Goal: Transaction & Acquisition: Register for event/course

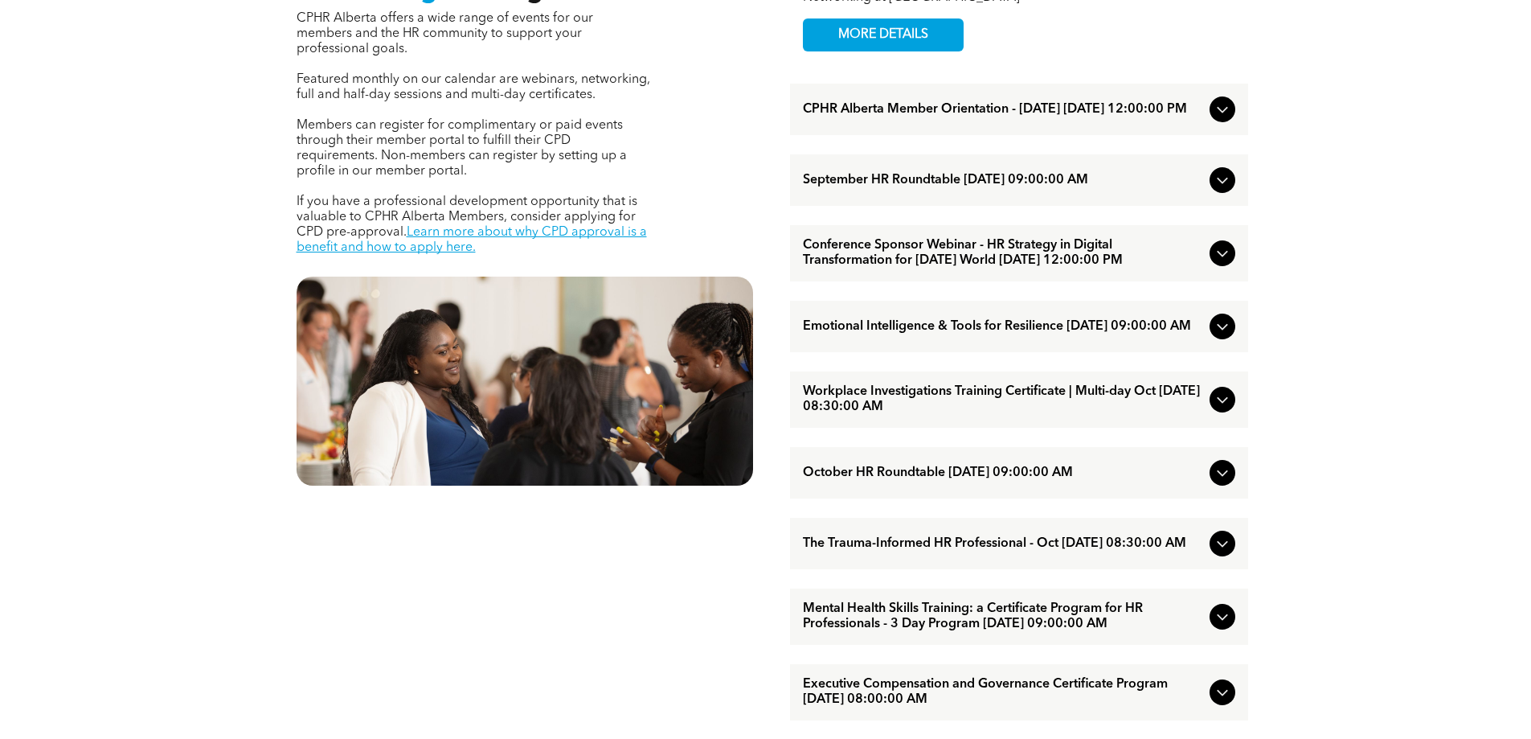
scroll to position [724, 0]
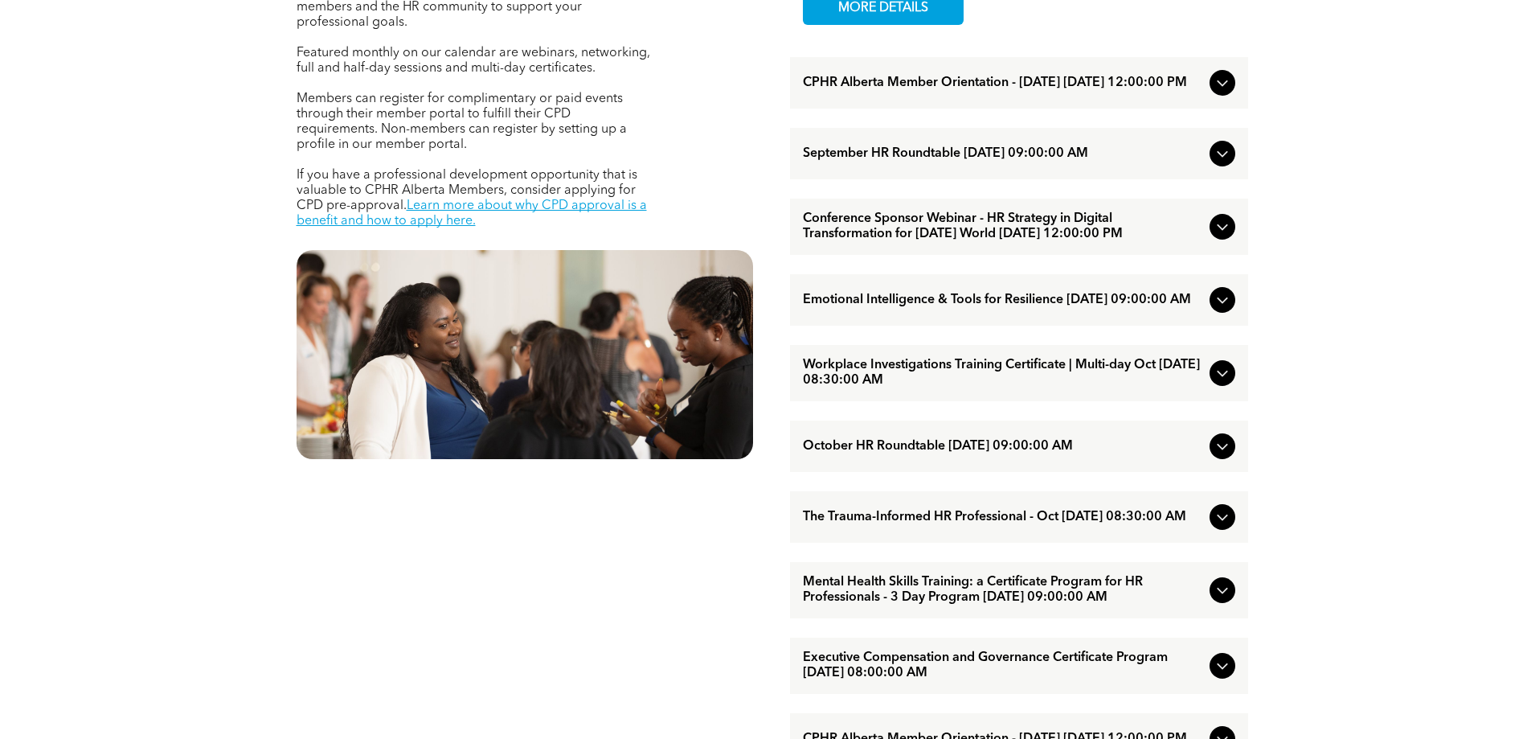
click at [900, 525] on span "The Trauma-Informed HR Professional - Oct [DATE] 08:30:00 AM" at bounding box center [1003, 517] width 400 height 15
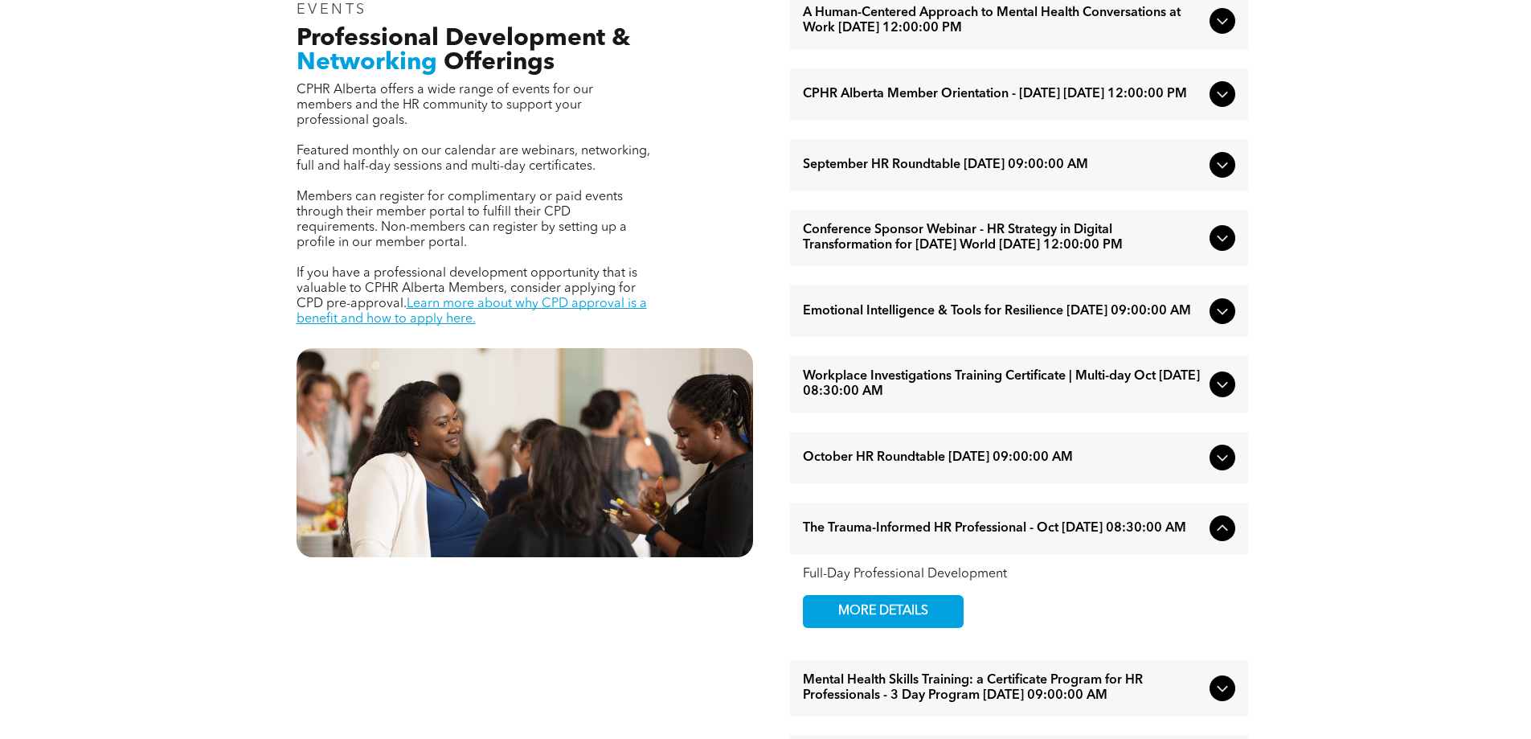
scroll to position [643, 0]
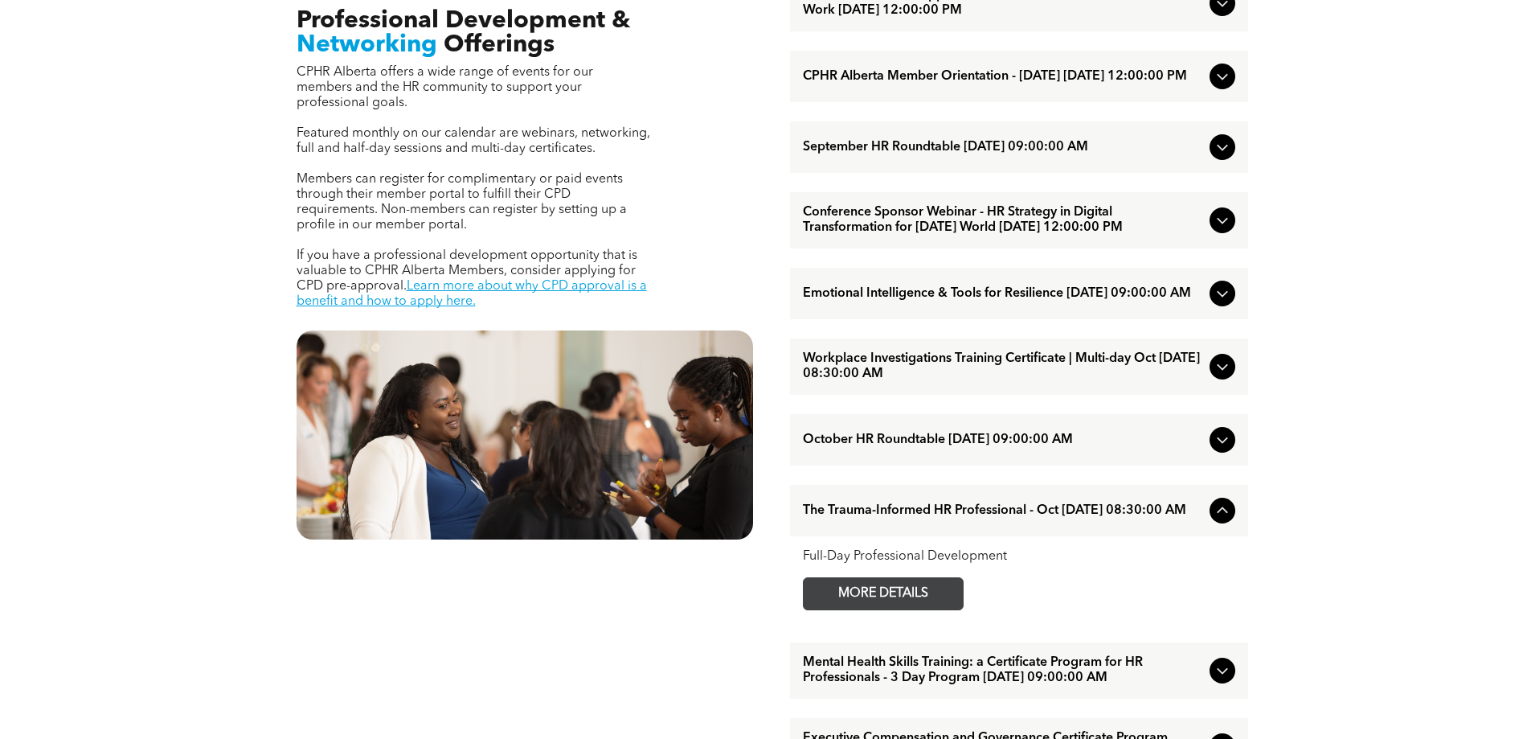
click at [916, 609] on span "MORE DETAILS" at bounding box center [883, 593] width 127 height 31
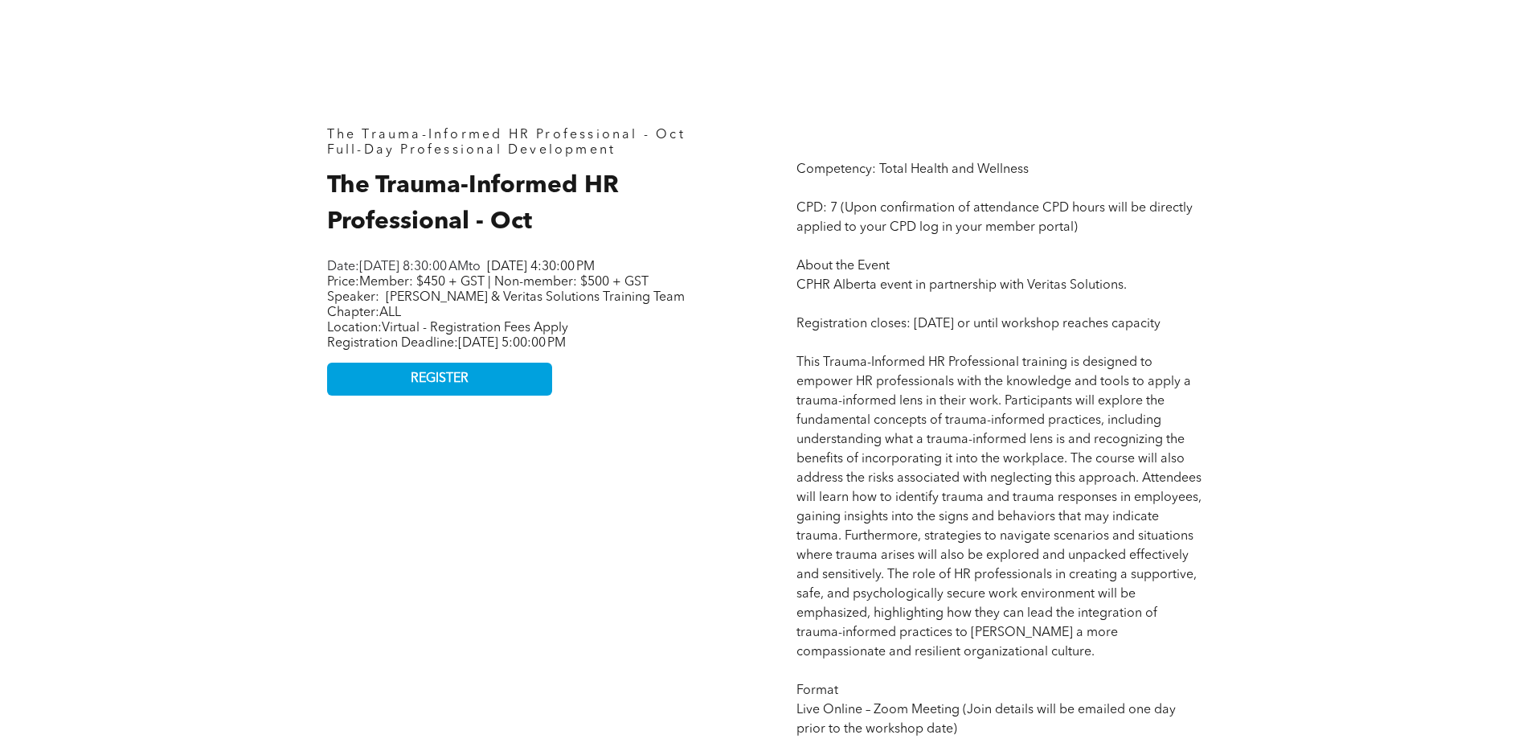
scroll to position [724, 0]
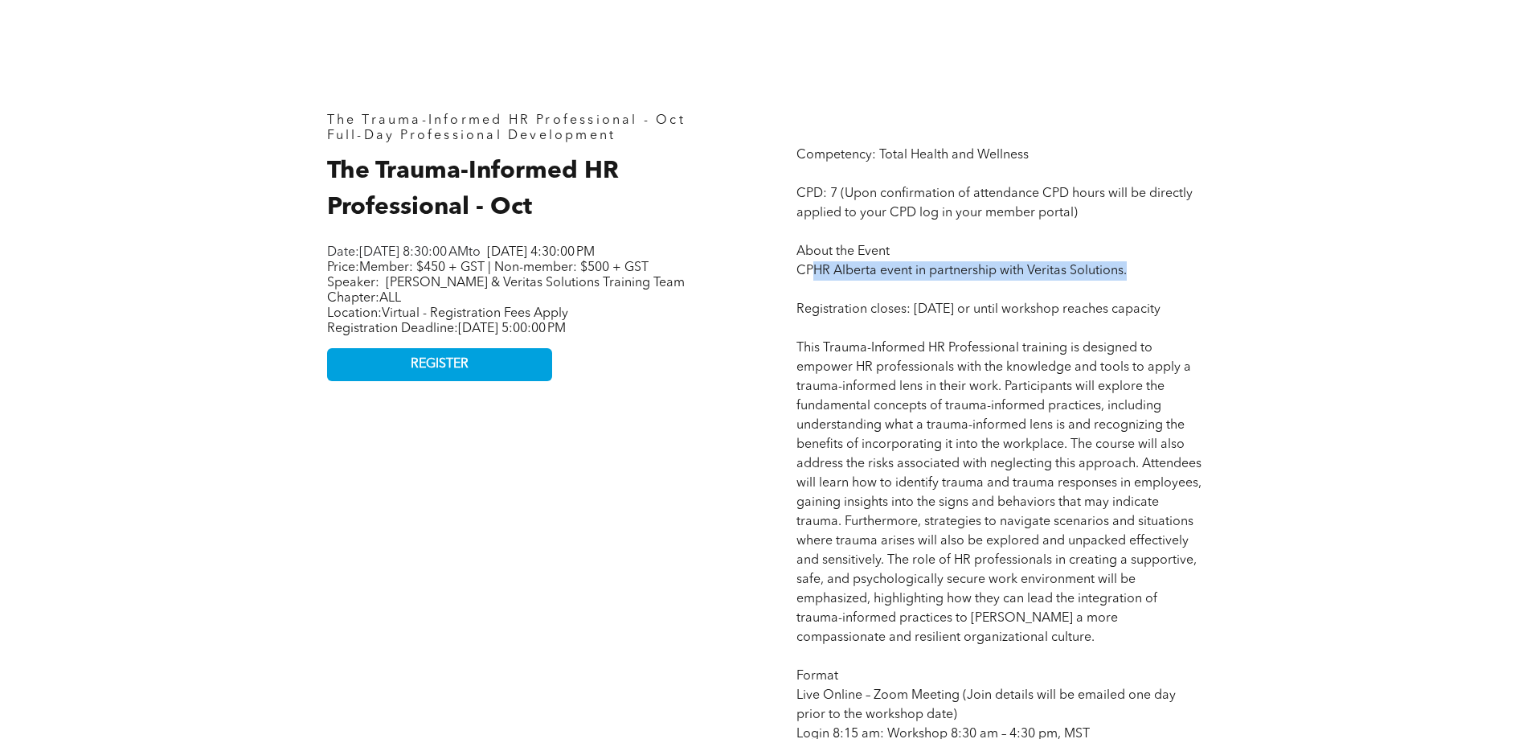
drag, startPoint x: 813, startPoint y: 270, endPoint x: 1138, endPoint y: 271, distance: 324.8
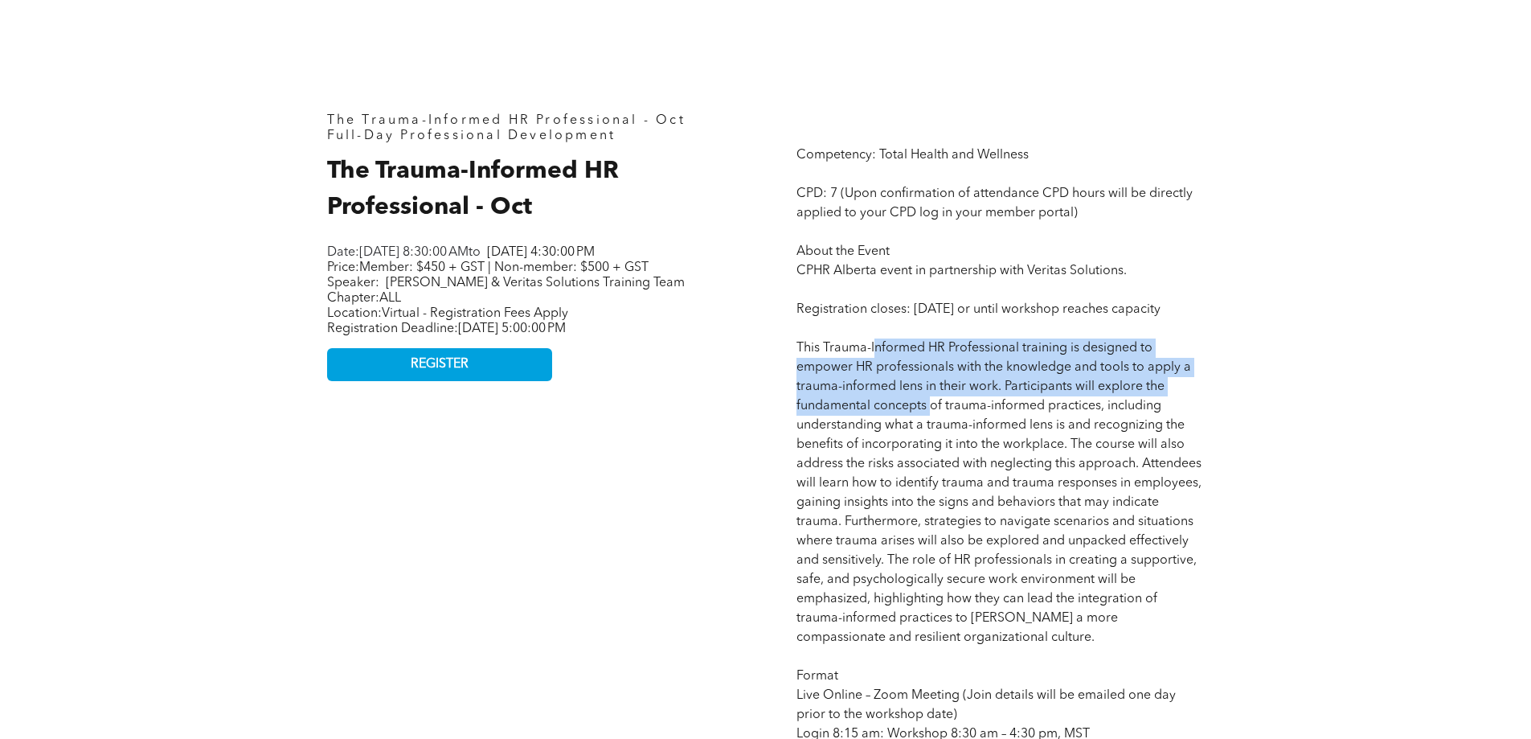
drag, startPoint x: 876, startPoint y: 367, endPoint x: 935, endPoint y: 425, distance: 82.4
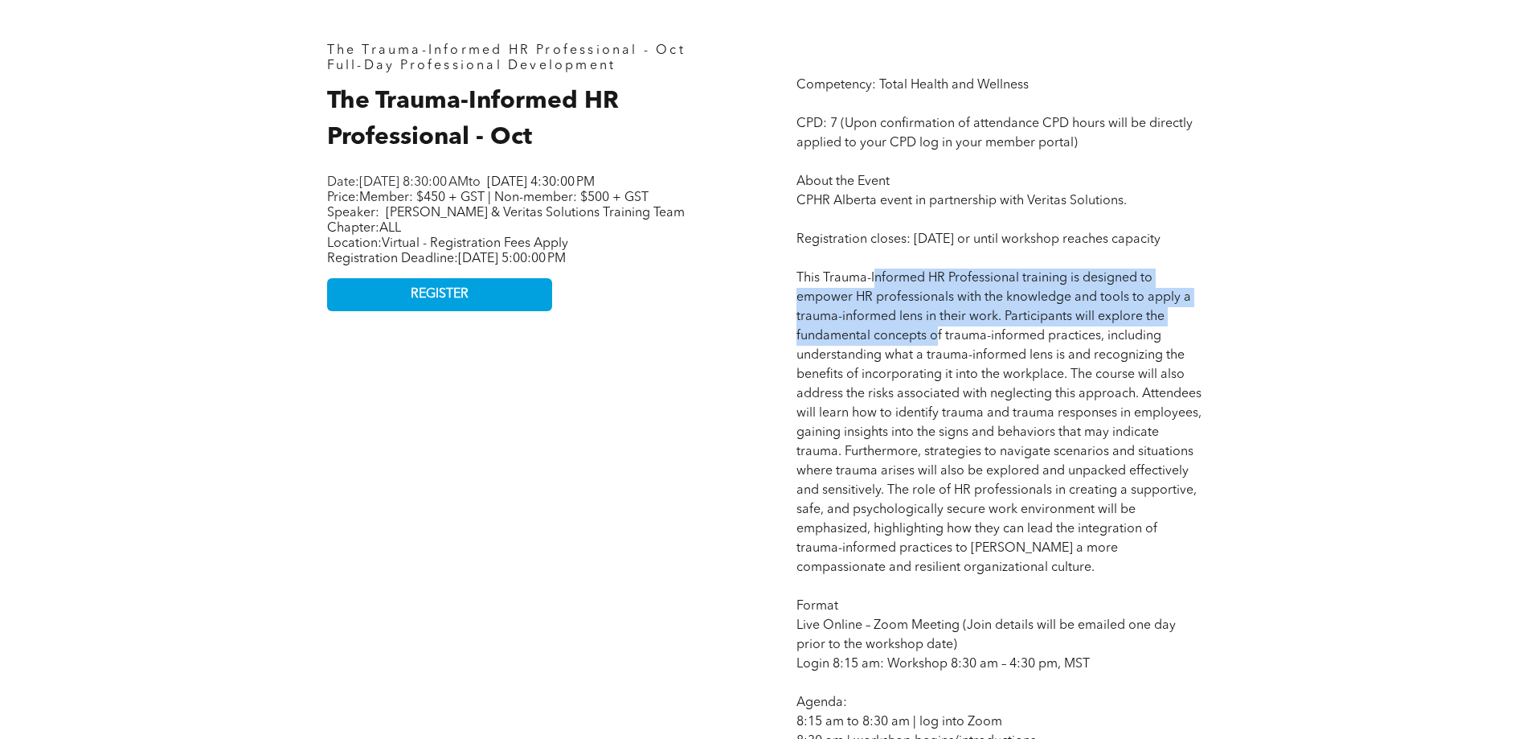
scroll to position [965, 0]
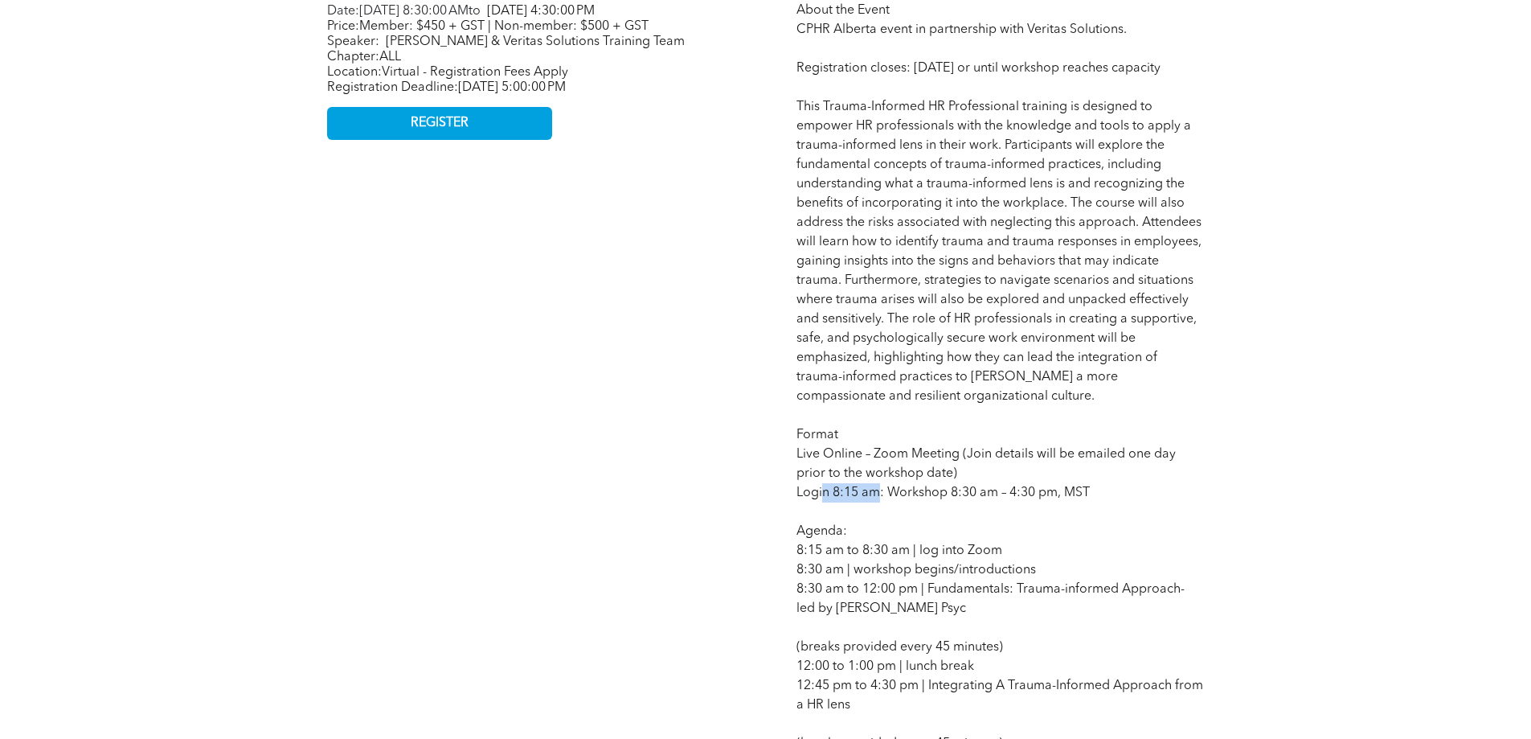
drag, startPoint x: 822, startPoint y: 510, endPoint x: 911, endPoint y: 535, distance: 91.7
click at [879, 512] on span "Competency: Total Health and Wellness CPD: 7 (Upon confirmation of attendance C…" at bounding box center [1001, 753] width 408 height 1691
click at [911, 535] on p "Competency: Total Health and Wellness CPD: 7 (Upon confirmation of attendance C…" at bounding box center [1001, 753] width 408 height 1698
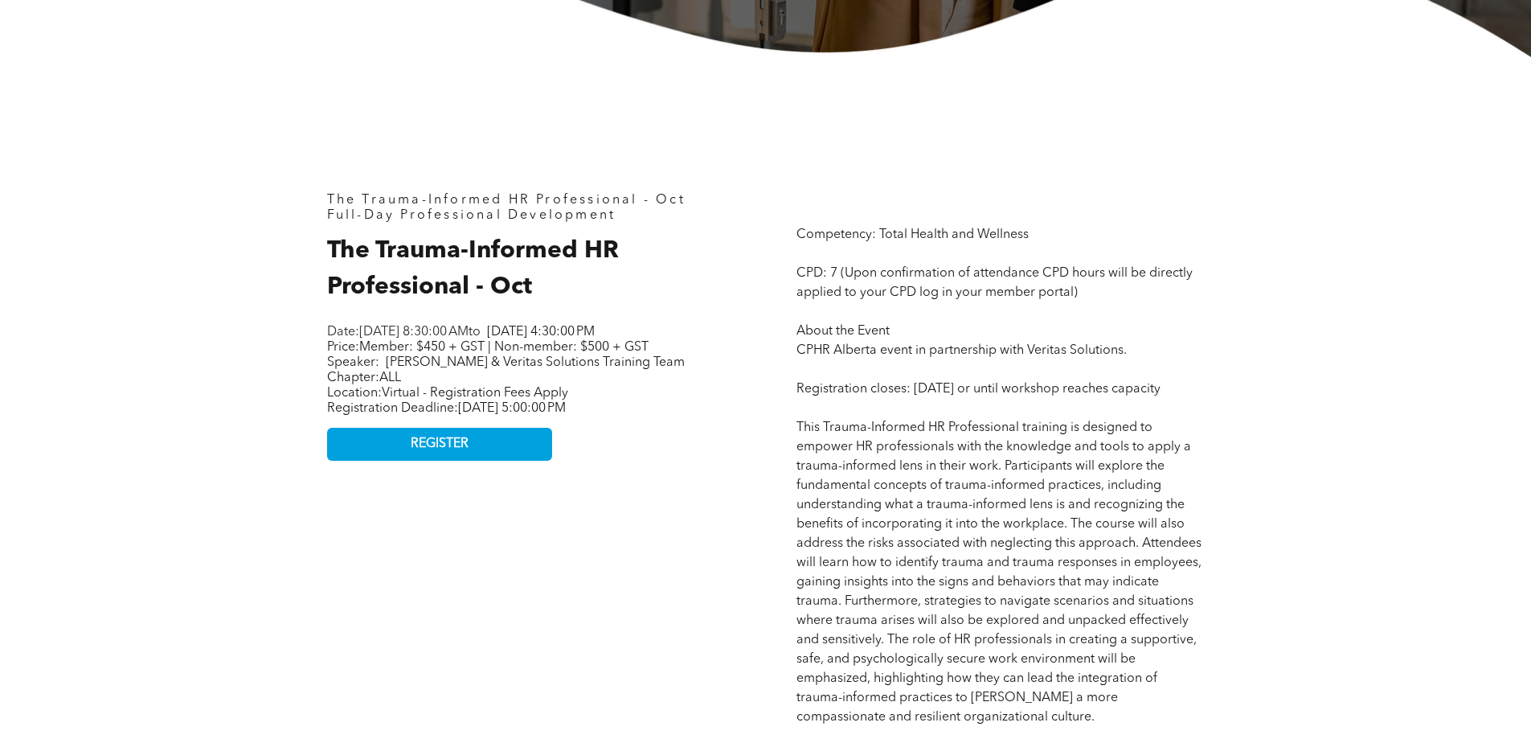
scroll to position [643, 0]
click at [403, 461] on link "REGISTER" at bounding box center [439, 444] width 225 height 33
